Goal: Navigation & Orientation: Find specific page/section

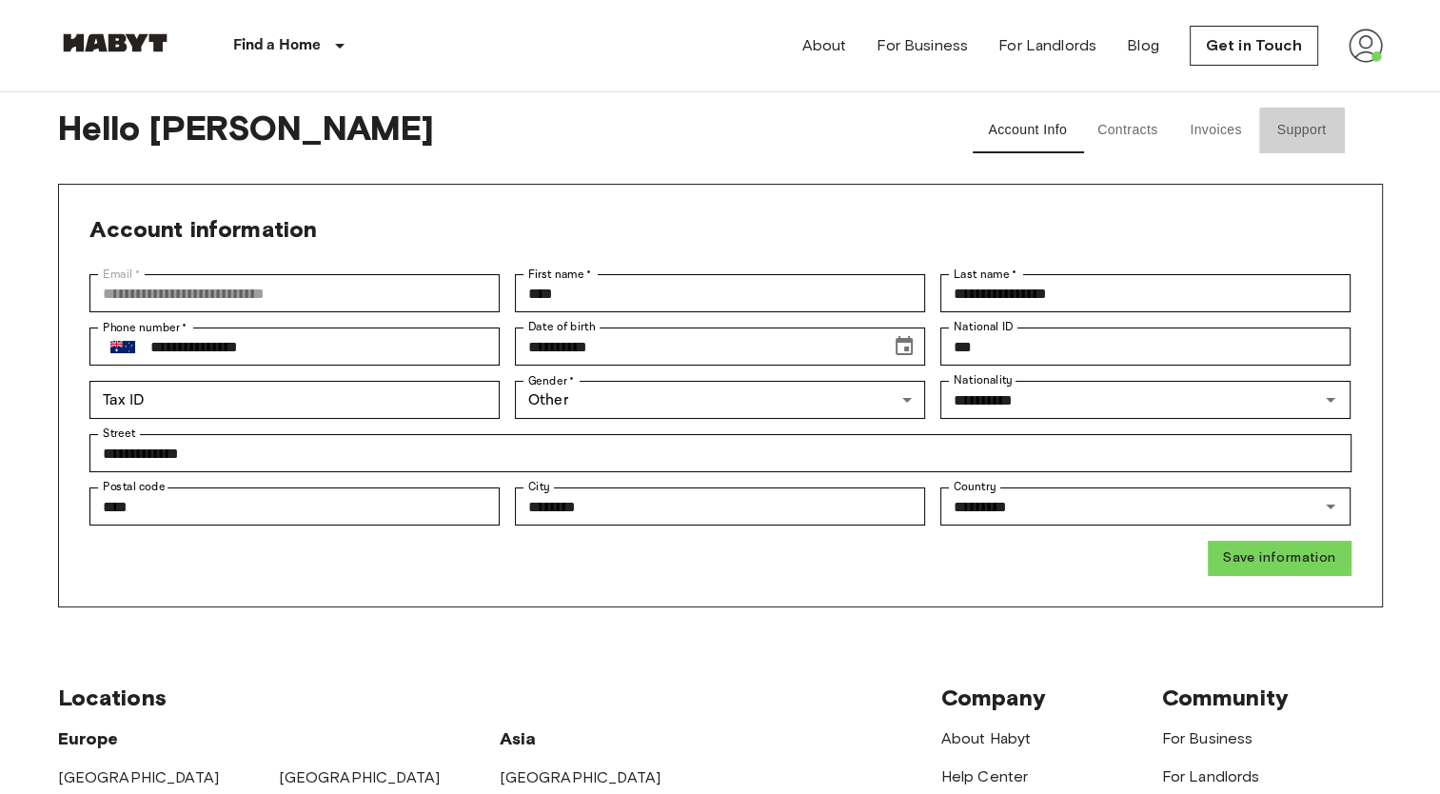
click at [1292, 127] on button "Support" at bounding box center [1302, 131] width 86 height 46
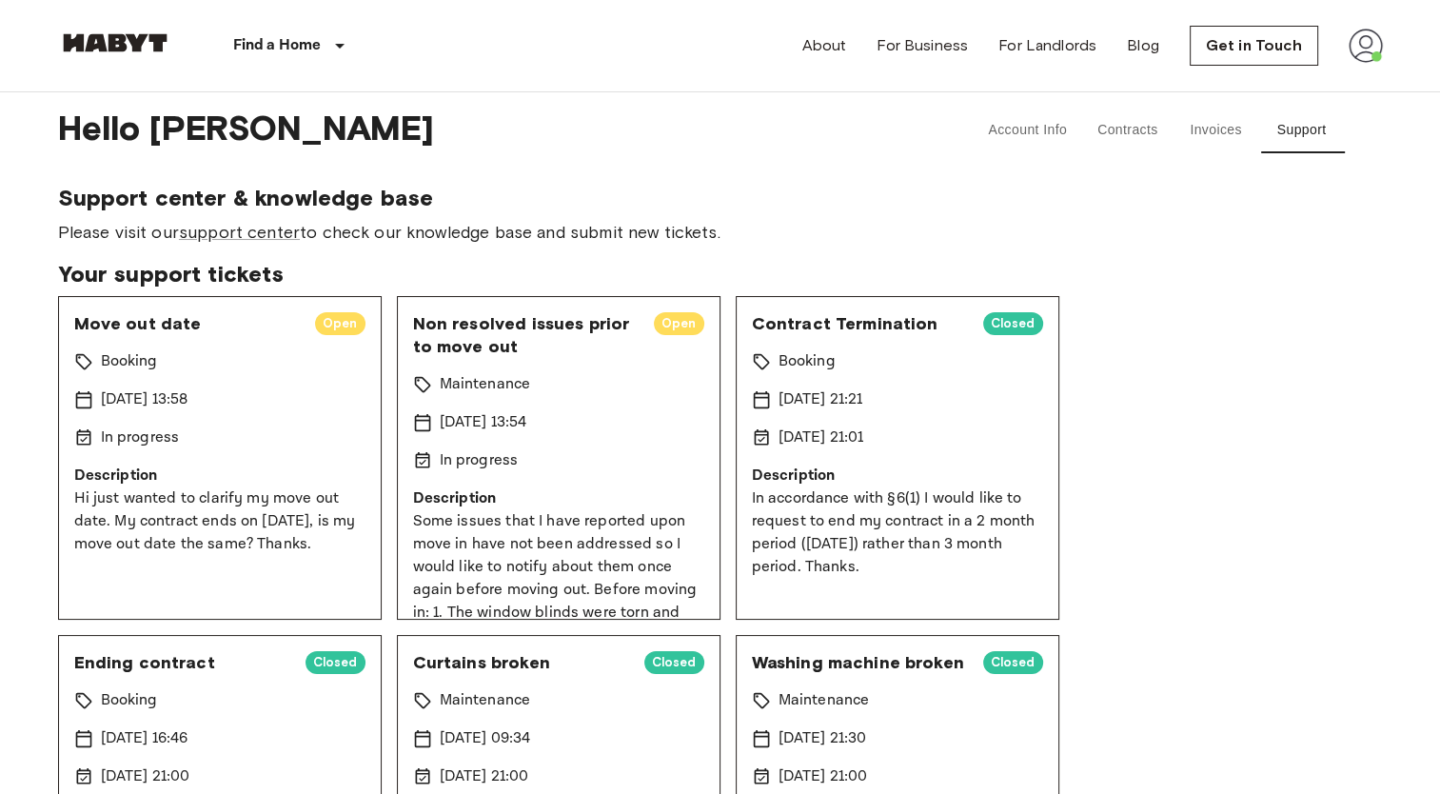
click at [1136, 126] on button "Contracts" at bounding box center [1127, 131] width 91 height 46
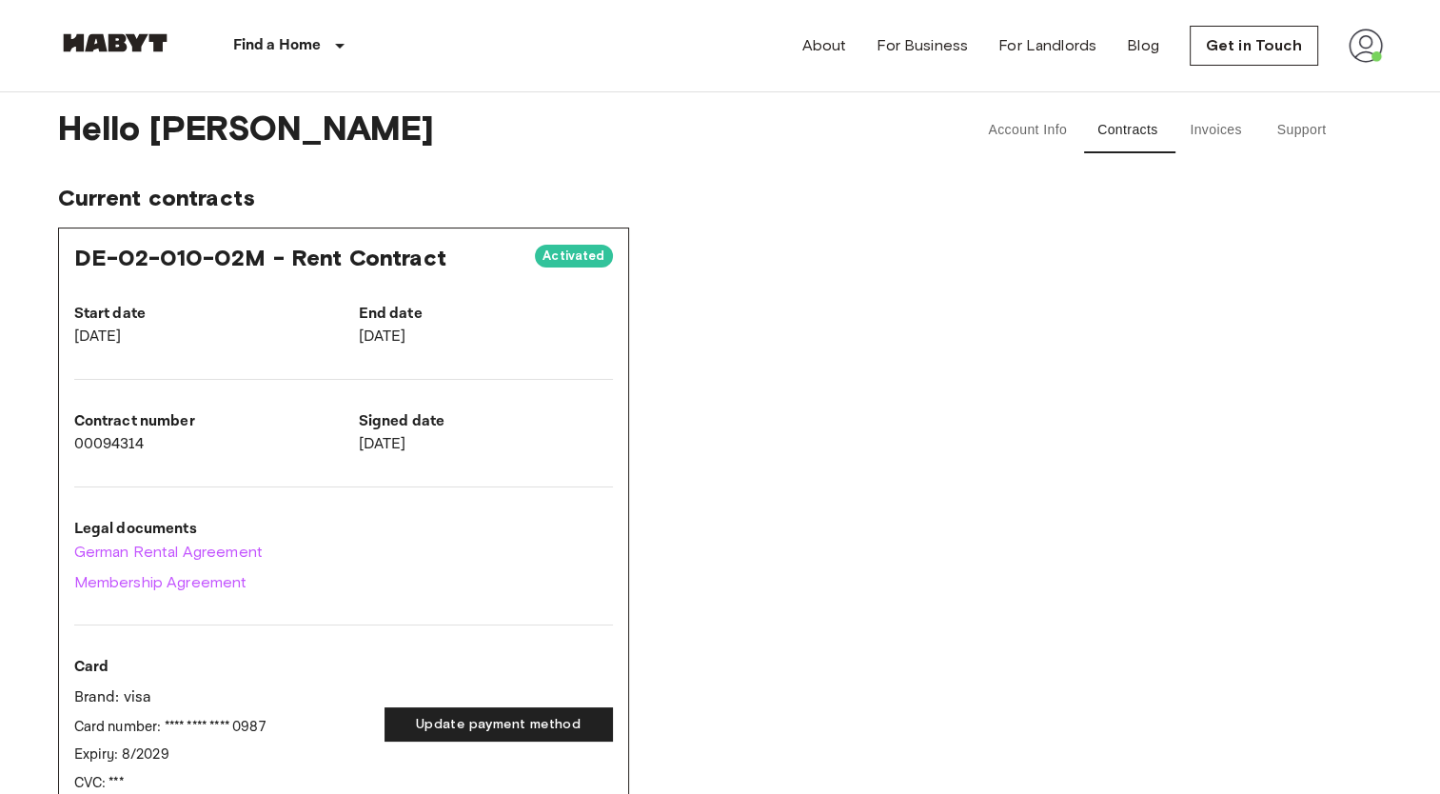
click at [1199, 135] on button "Invoices" at bounding box center [1217, 131] width 86 height 46
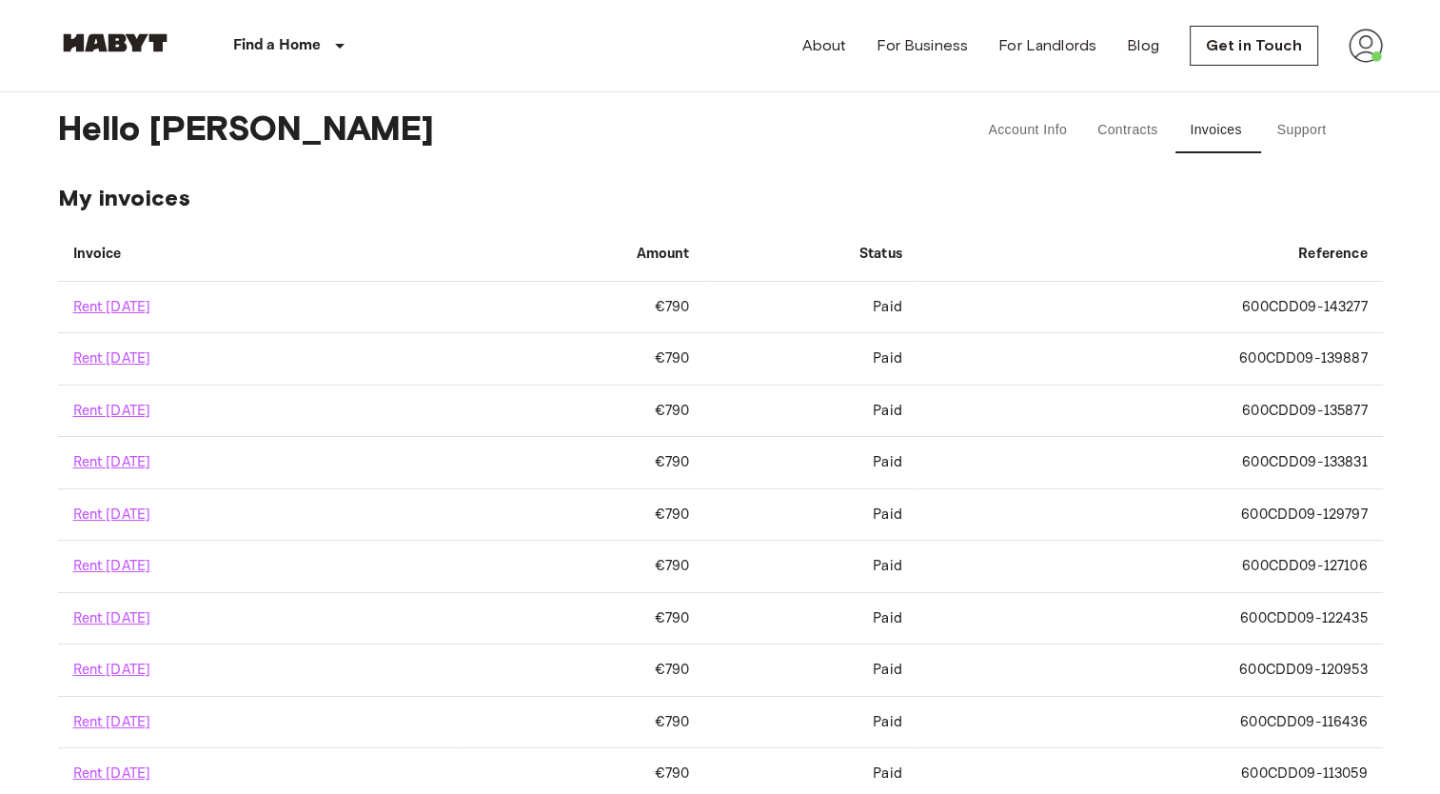
click at [1040, 141] on button "Account Info" at bounding box center [1027, 131] width 109 height 46
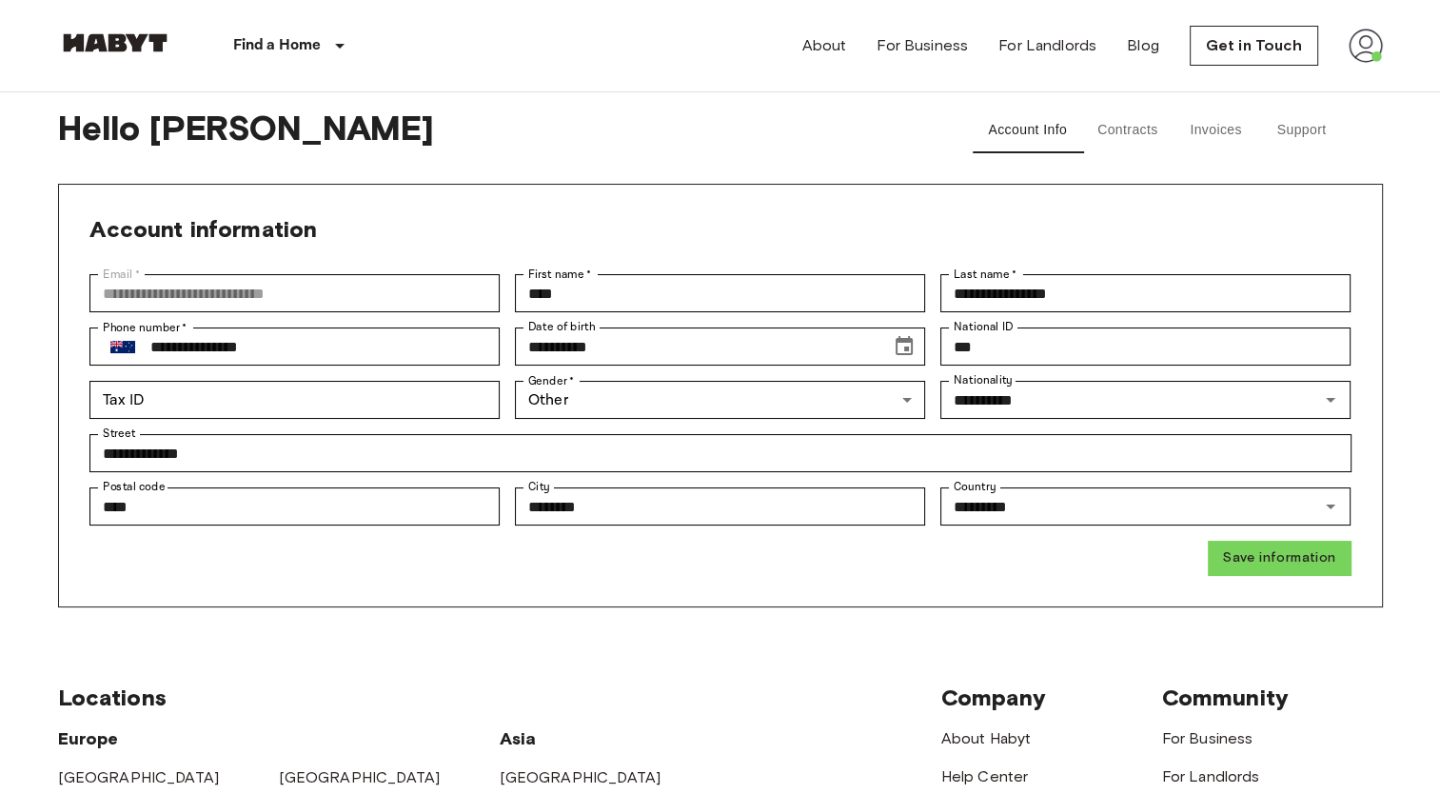
click at [1287, 128] on button "Support" at bounding box center [1302, 131] width 86 height 46
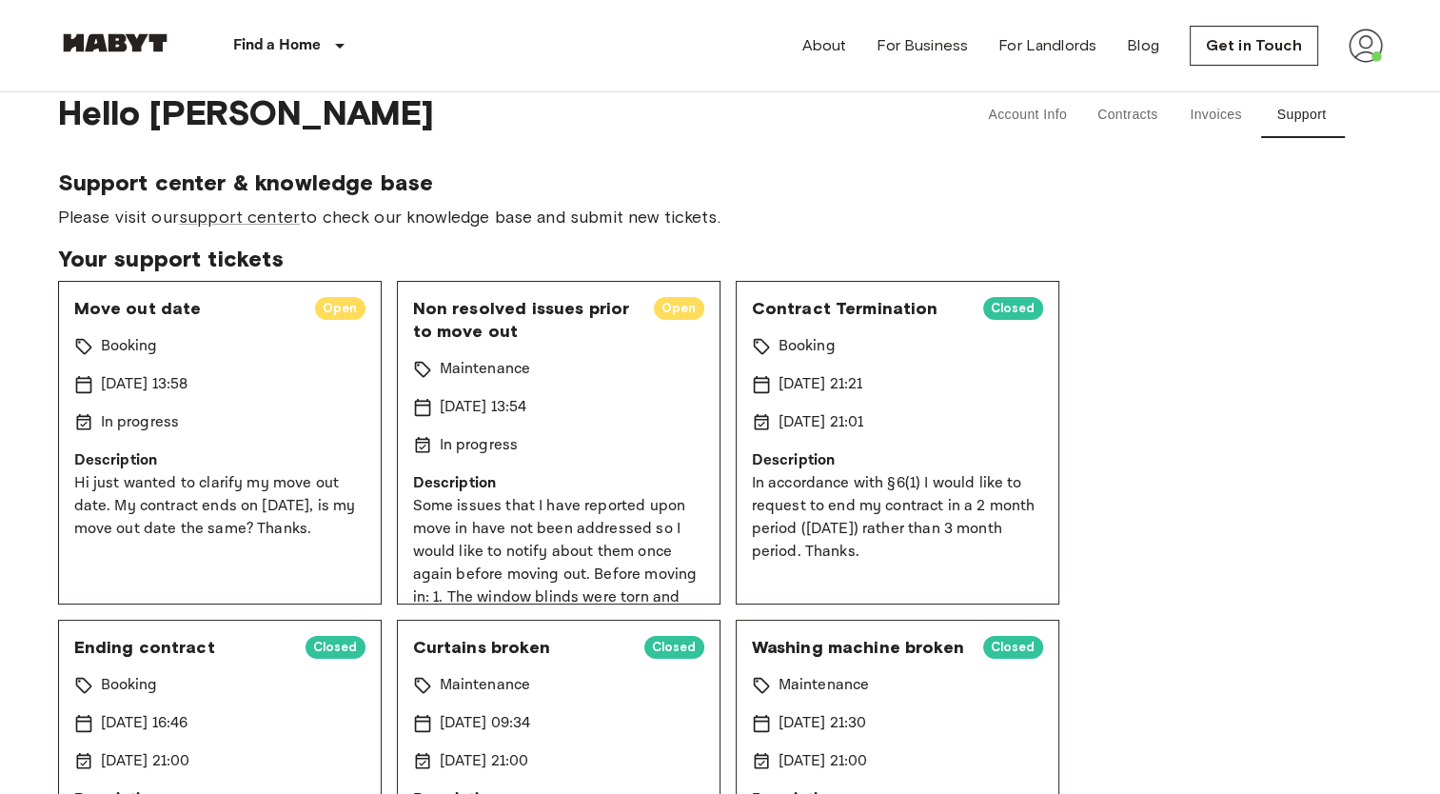
scroll to position [23, 0]
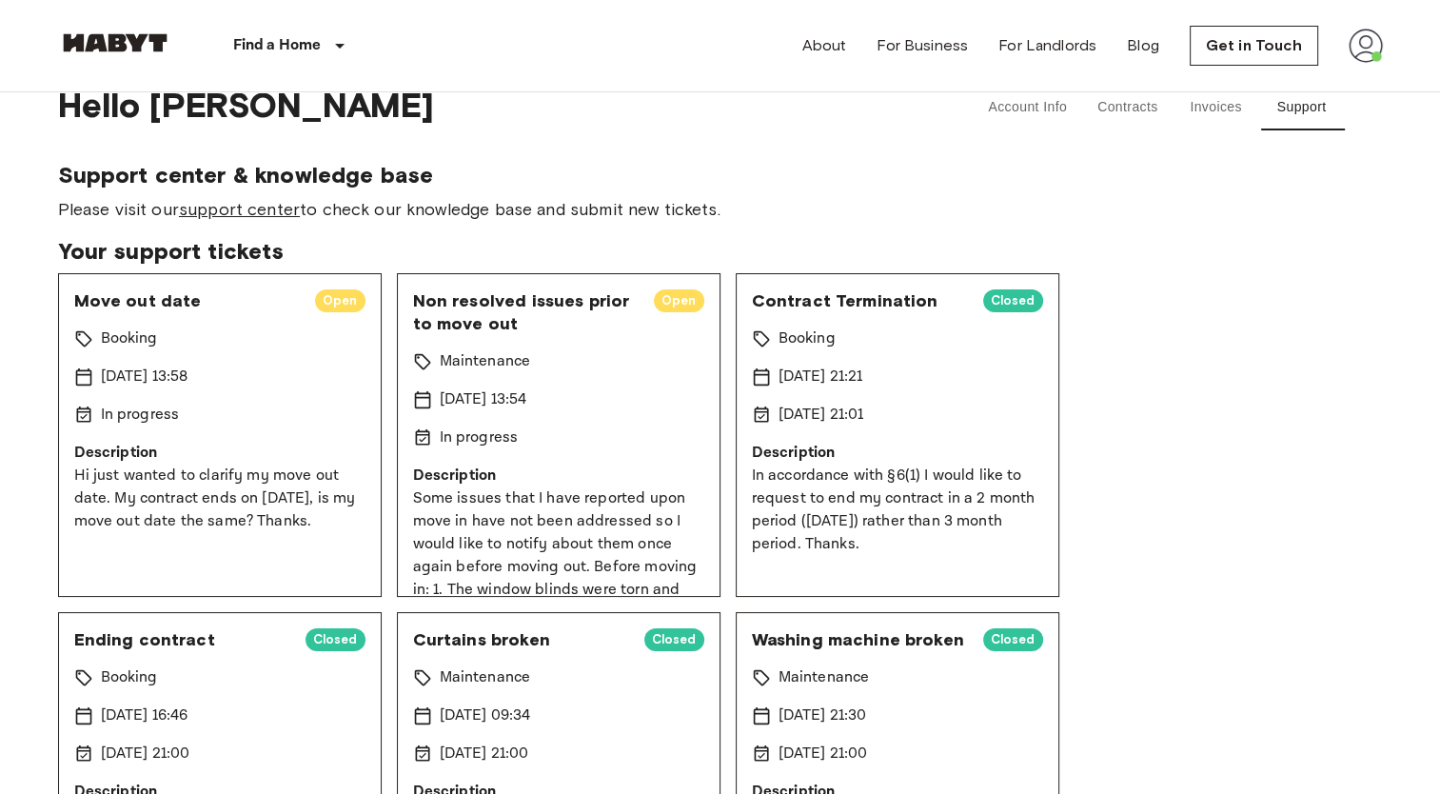
click at [273, 216] on link "support center" at bounding box center [239, 209] width 121 height 21
